Goal: Information Seeking & Learning: Check status

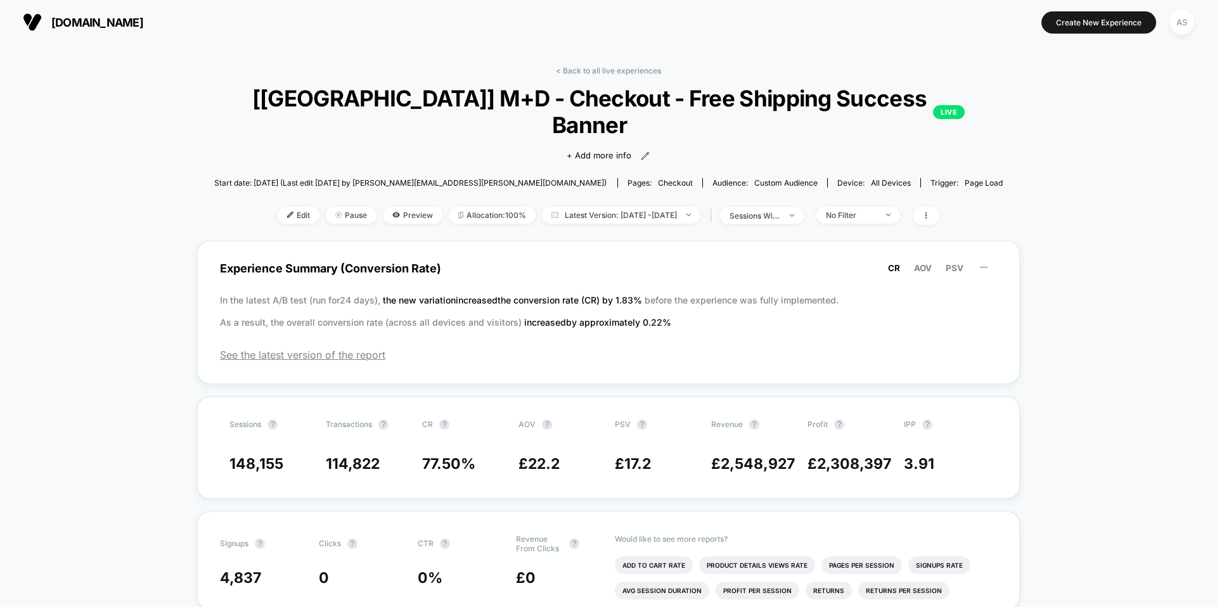
click at [122, 16] on span "[DOMAIN_NAME]" at bounding box center [97, 22] width 92 height 13
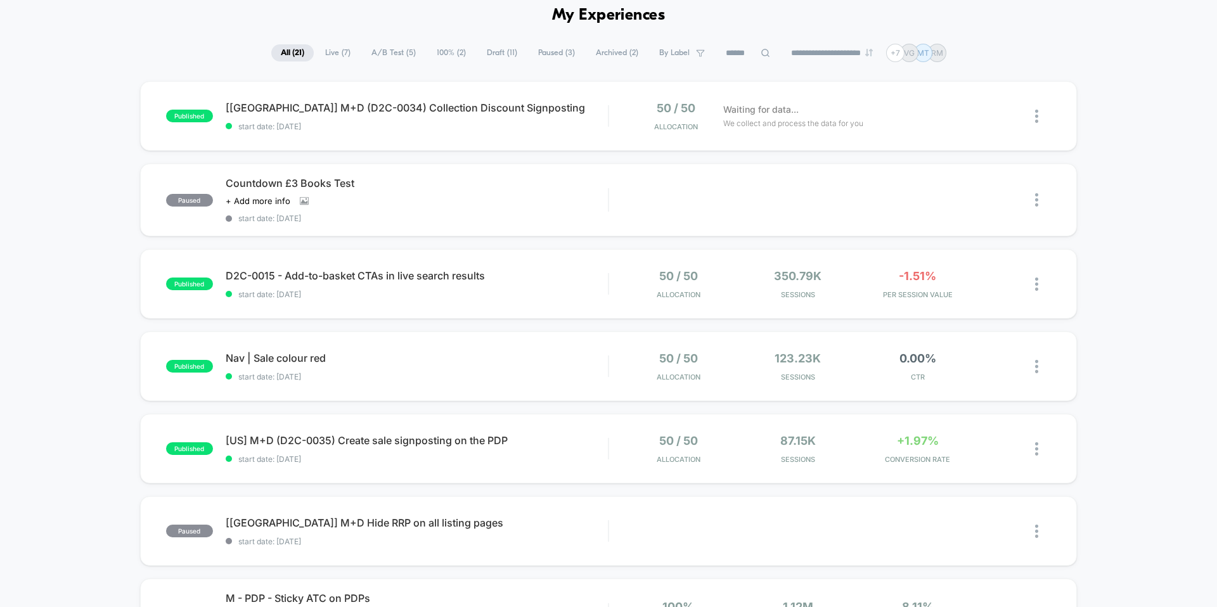
scroll to position [53, 0]
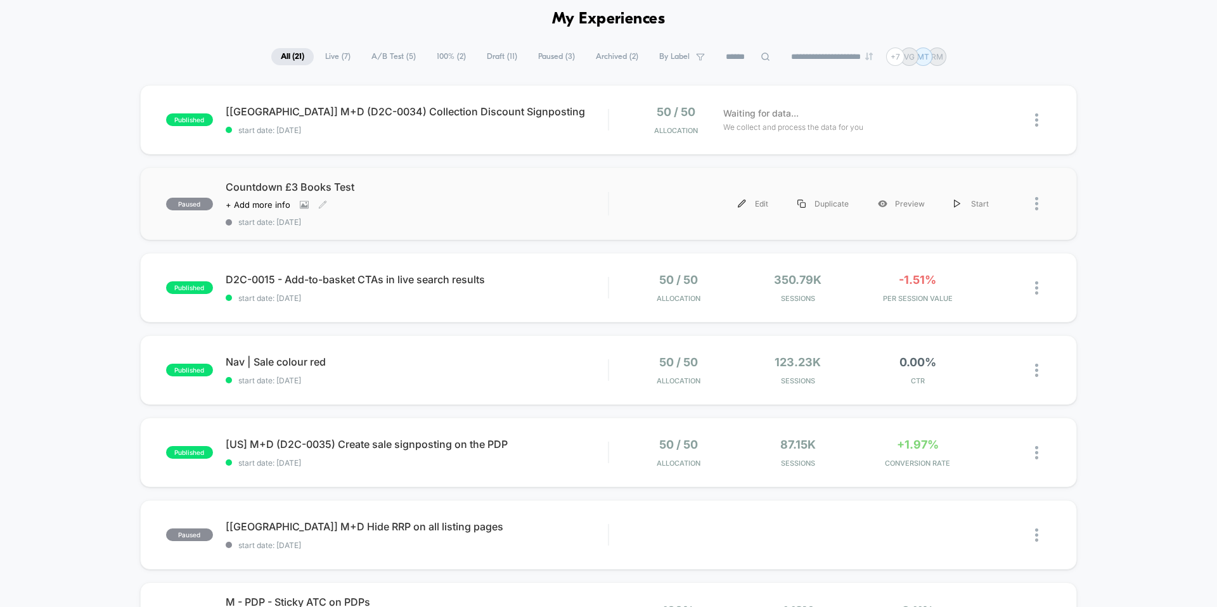
click at [340, 183] on span "Countdown £3 Books Test" at bounding box center [417, 187] width 382 height 13
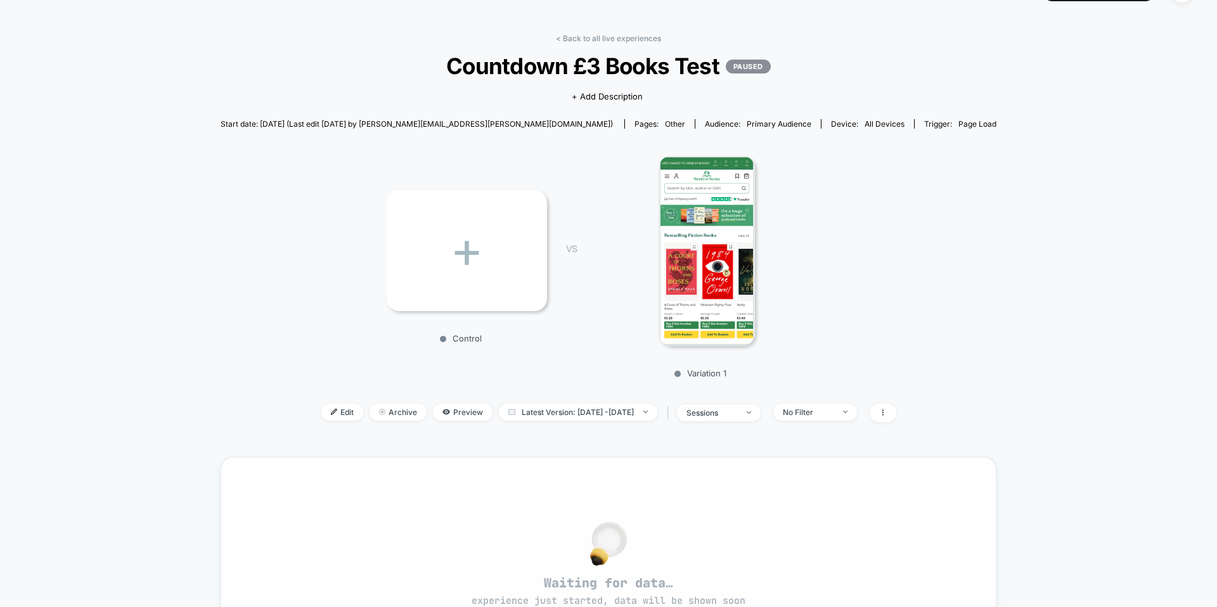
scroll to position [48, 0]
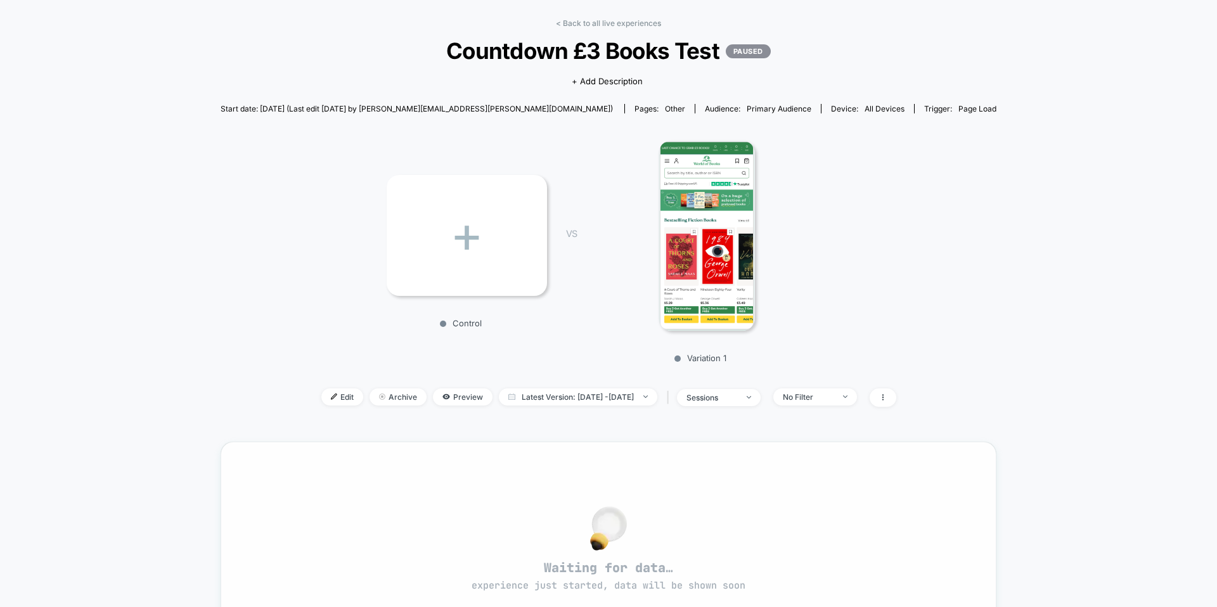
click at [803, 513] on div "Waiting for data… experience just started, data will be shown soon" at bounding box center [608, 554] width 730 height 179
click at [833, 395] on div "No Filter" at bounding box center [808, 397] width 51 height 10
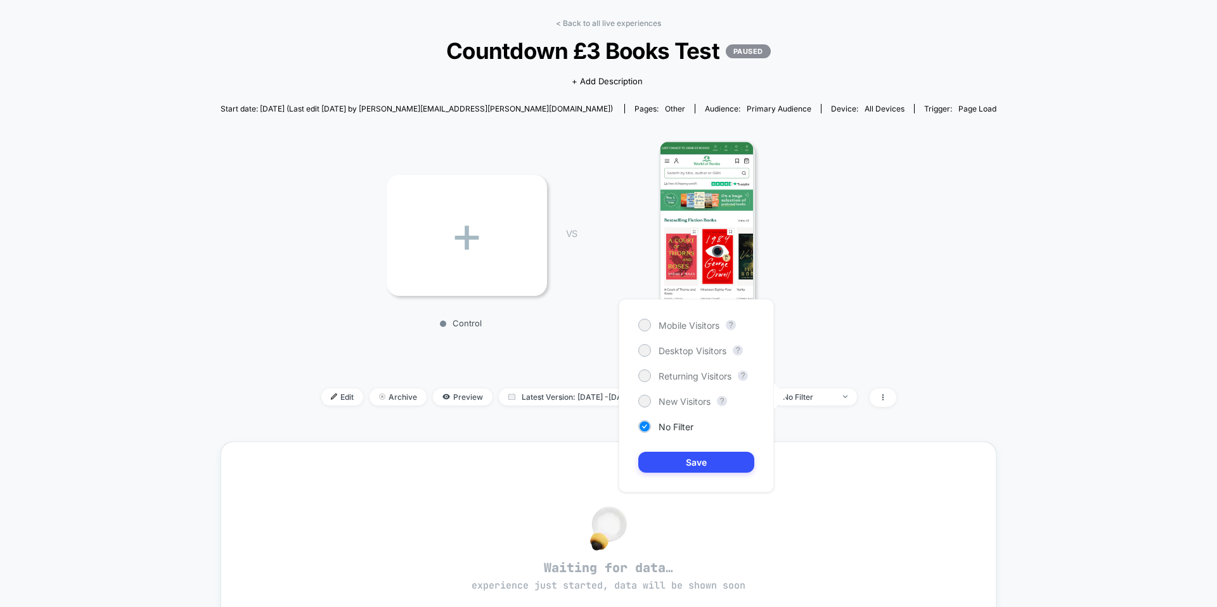
click at [856, 325] on div "+ Control VS Variation 1" at bounding box center [602, 247] width 776 height 243
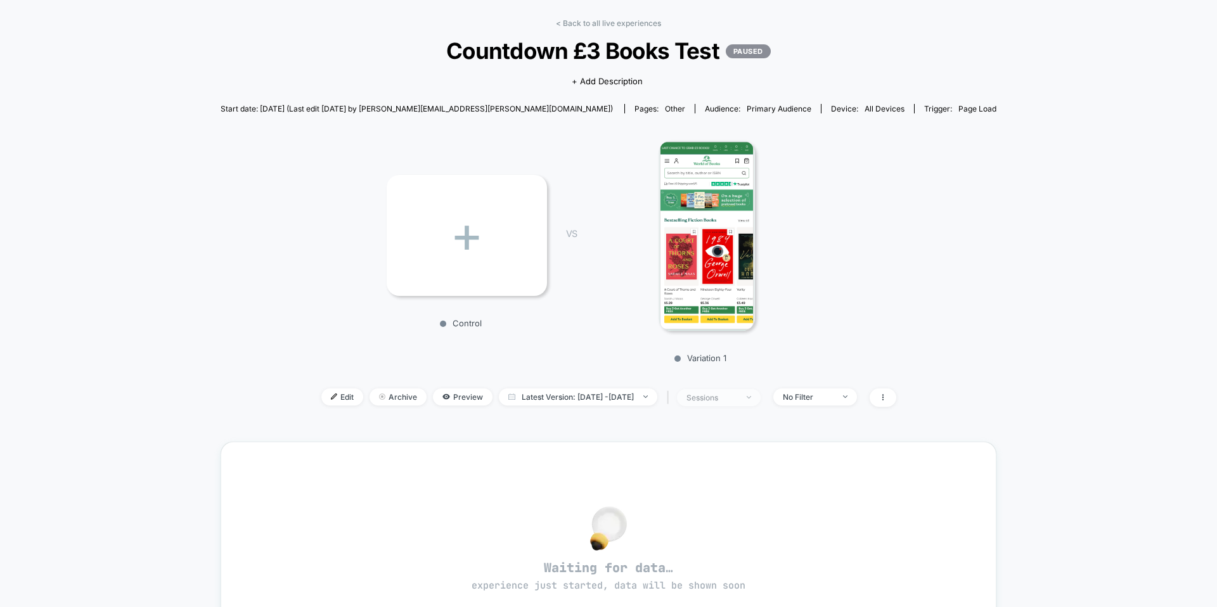
click at [733, 398] on div "sessions" at bounding box center [711, 398] width 51 height 10
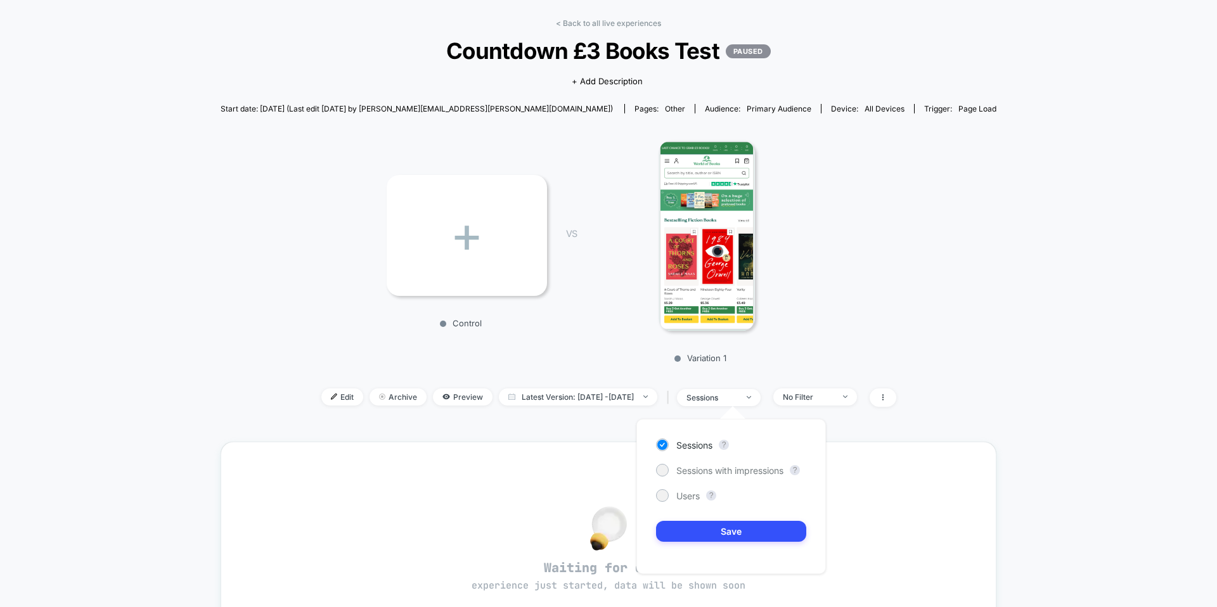
click at [811, 325] on div at bounding box center [707, 236] width 222 height 190
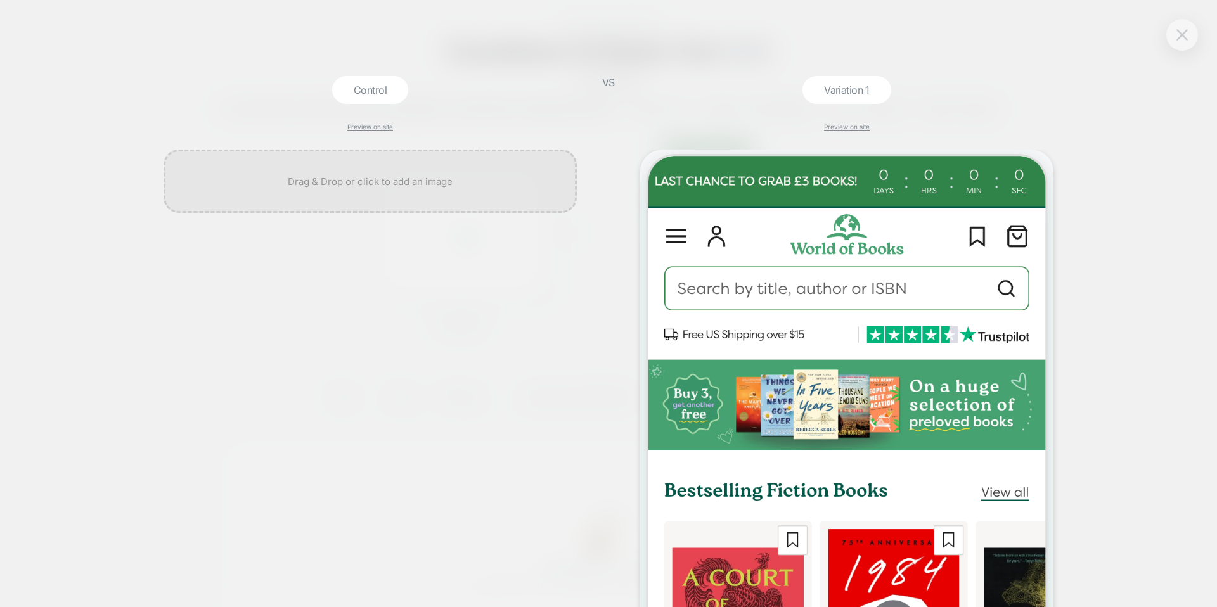
click at [1185, 30] on img at bounding box center [1181, 34] width 11 height 11
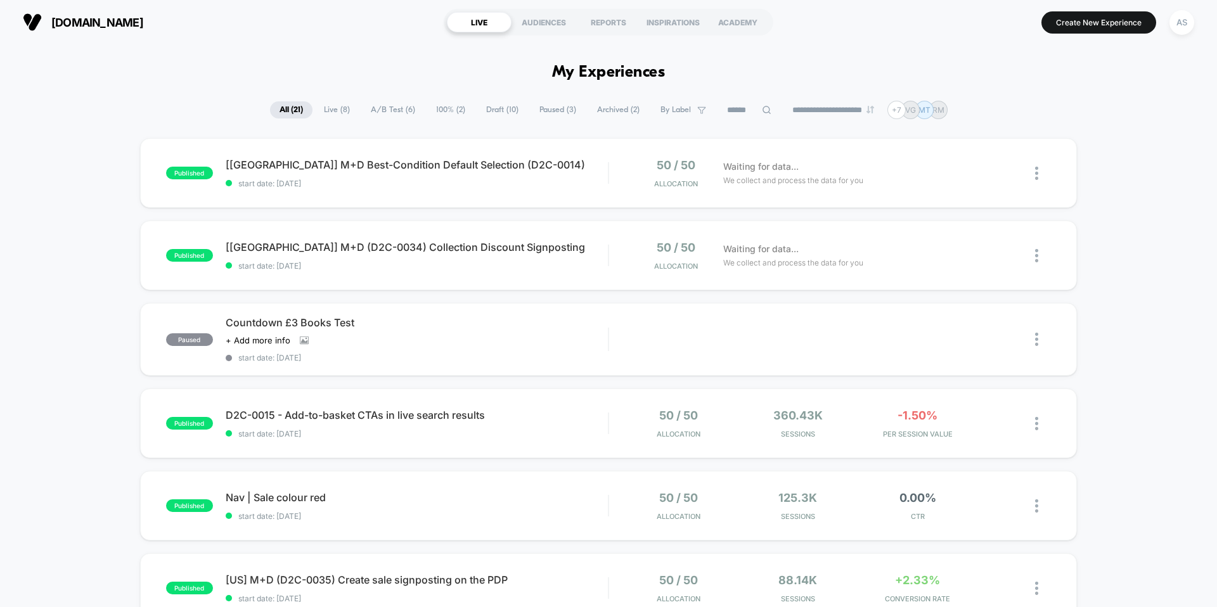
click at [626, 67] on h1 "My Experiences" at bounding box center [608, 72] width 113 height 18
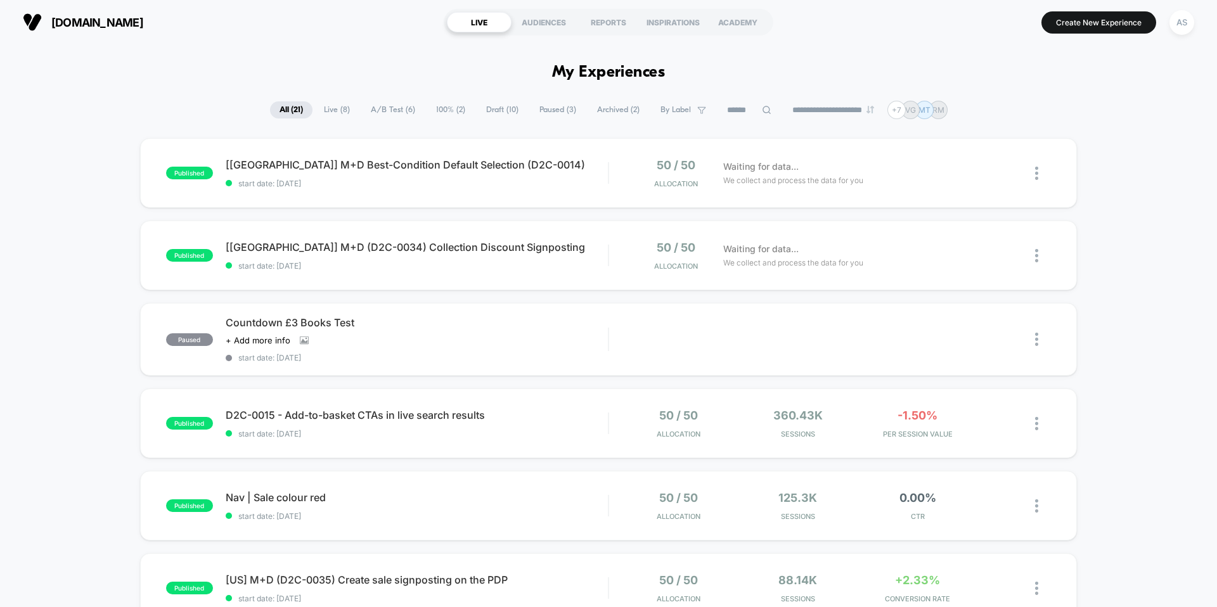
click at [626, 67] on h1 "My Experiences" at bounding box center [608, 72] width 113 height 18
click at [573, 72] on h1 "My Experiences" at bounding box center [608, 72] width 113 height 18
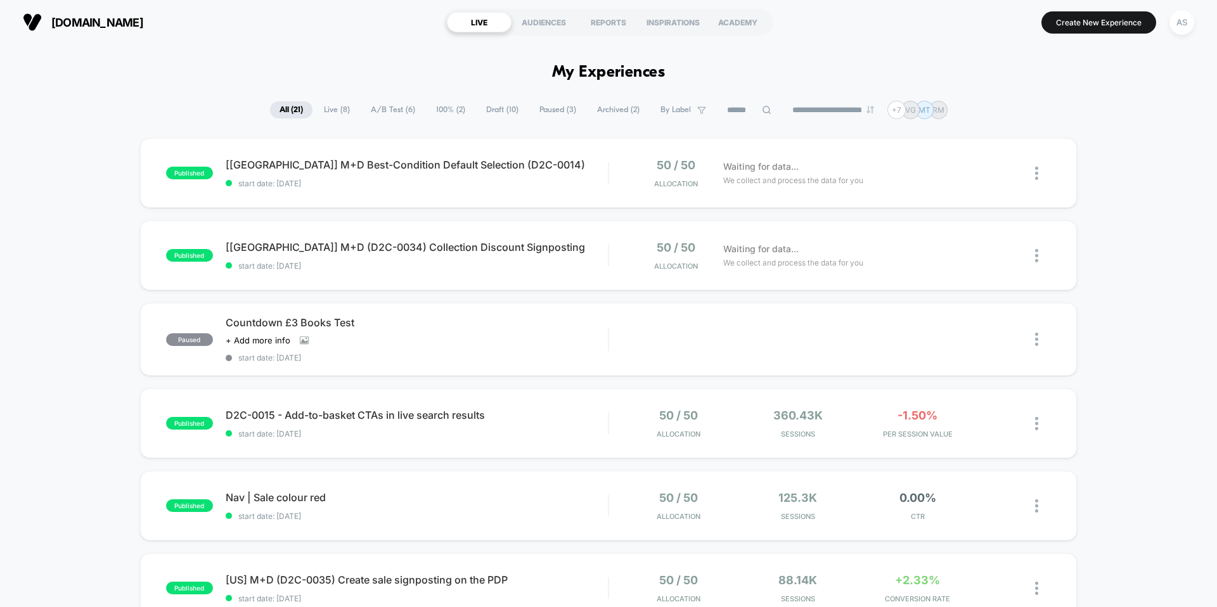
click at [573, 72] on h1 "My Experiences" at bounding box center [608, 72] width 113 height 18
